Goal: Browse casually: Explore the website without a specific task or goal

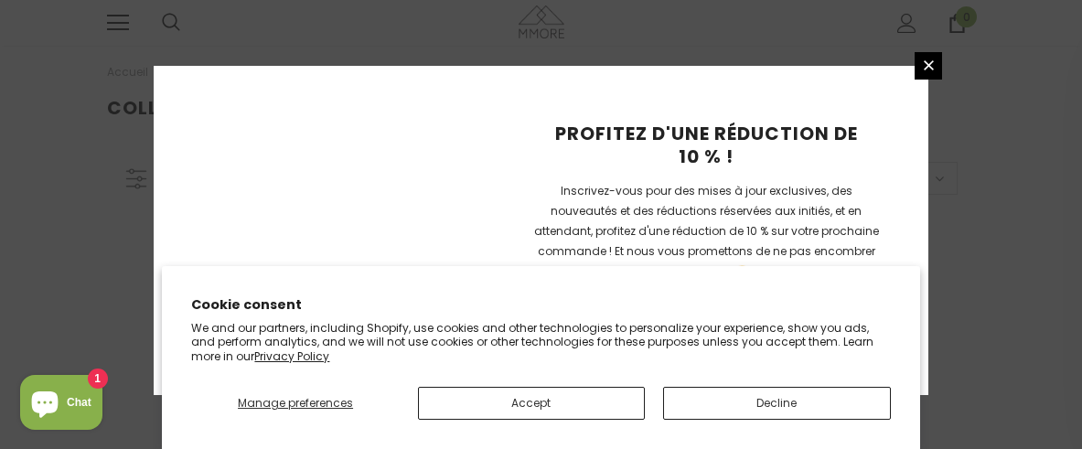
scroll to position [617, 0]
